Goal: Information Seeking & Learning: Understand process/instructions

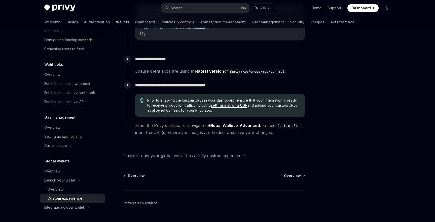
scroll to position [891, 0]
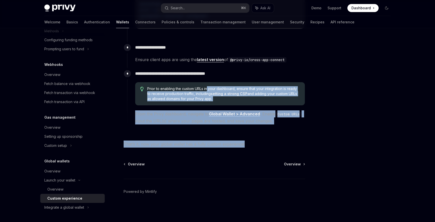
drag, startPoint x: 245, startPoint y: 145, endPoint x: 206, endPoint y: 87, distance: 69.7
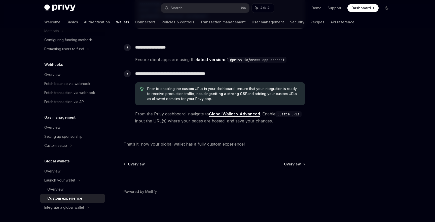
click at [206, 83] on div "Prior to enabling the custom URLs in your dashboard, ensure that your integrati…" at bounding box center [220, 93] width 170 height 23
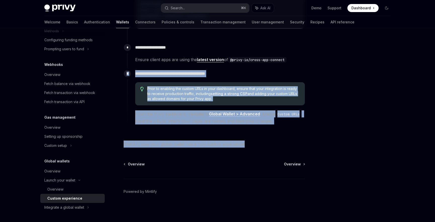
drag, startPoint x: 245, startPoint y: 144, endPoint x: 185, endPoint y: 67, distance: 97.9
click at [185, 67] on div "**********" at bounding box center [216, 55] width 178 height 26
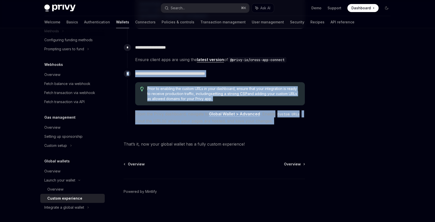
drag, startPoint x: 183, startPoint y: 67, endPoint x: 235, endPoint y: 139, distance: 88.6
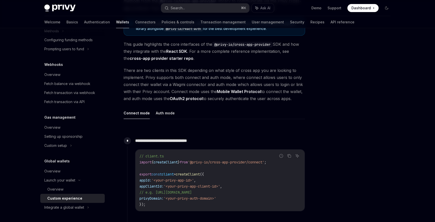
scroll to position [0, 0]
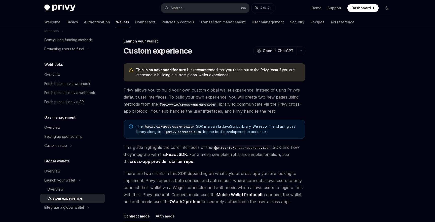
click at [213, 90] on span "Privy allows you to build your own custom global wallet experience, instead of …" at bounding box center [214, 101] width 181 height 28
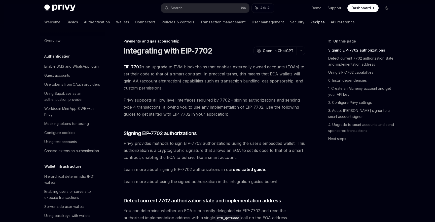
scroll to position [405, 0]
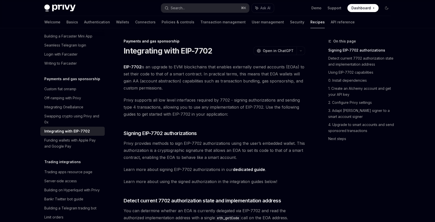
click at [171, 97] on span "Privy supports all low level interfaces required by 7702 - signing authorizatio…" at bounding box center [214, 107] width 181 height 21
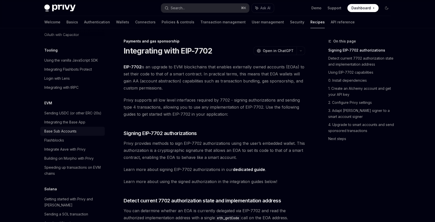
click at [84, 128] on div "Base Sub Accounts" at bounding box center [72, 131] width 57 height 6
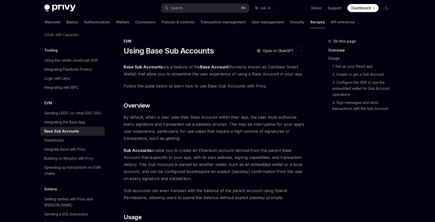
type textarea "*"
